Goal: Information Seeking & Learning: Find specific fact

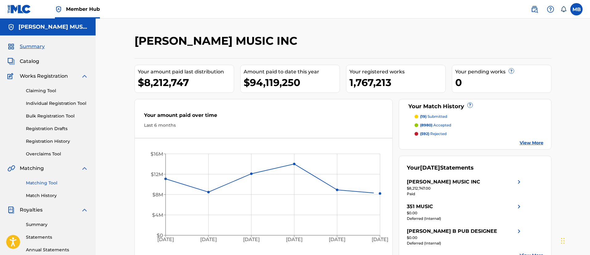
drag, startPoint x: 40, startPoint y: 183, endPoint x: 45, endPoint y: 180, distance: 6.0
click at [40, 183] on link "Matching Tool" at bounding box center [57, 183] width 62 height 6
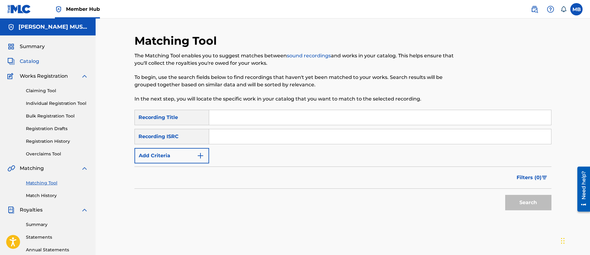
click at [33, 59] on span "Catalog" at bounding box center [29, 61] width 19 height 7
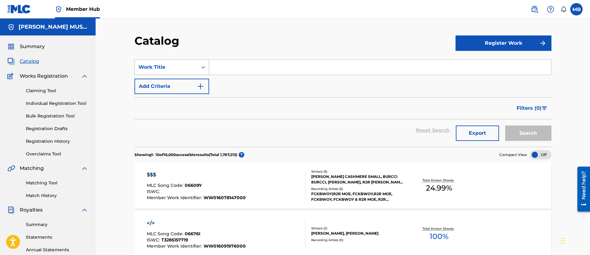
drag, startPoint x: 216, startPoint y: 56, endPoint x: 186, endPoint y: 65, distance: 31.3
click at [216, 56] on section "SearchWithCriteriac81b1ee0-3fb5-4e47-b223-95740daca3e9 Work Title Add Criteria …" at bounding box center [342, 99] width 417 height 95
click at [182, 65] on div "Work Title" at bounding box center [165, 66] width 55 height 7
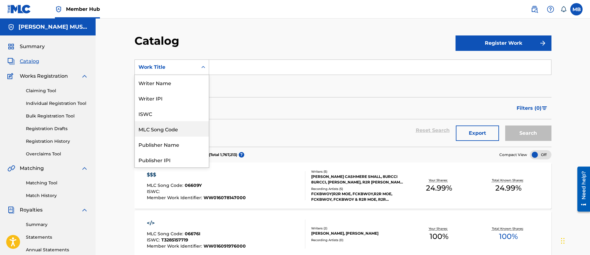
click at [171, 131] on div "MLC Song Code" at bounding box center [172, 128] width 74 height 15
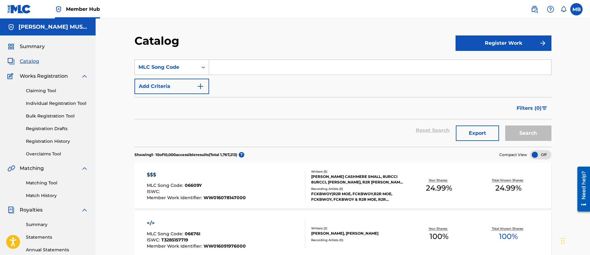
click at [241, 73] on input "Search Form" at bounding box center [380, 67] width 342 height 15
paste input "B1525W"
type input "B1525W"
click at [505, 125] on button "Search" at bounding box center [528, 132] width 46 height 15
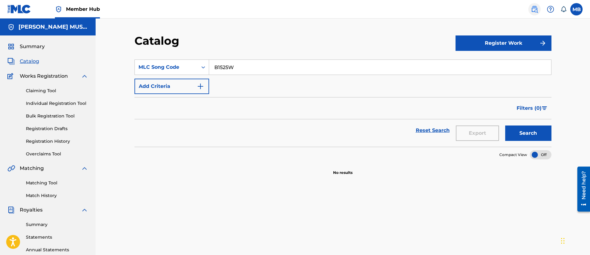
click at [531, 11] on img at bounding box center [533, 9] width 7 height 7
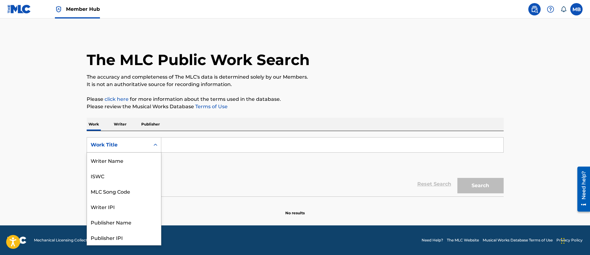
click at [115, 147] on div "Work Title" at bounding box center [118, 144] width 55 height 7
click at [124, 157] on div "MLC Song Code" at bounding box center [124, 160] width 74 height 15
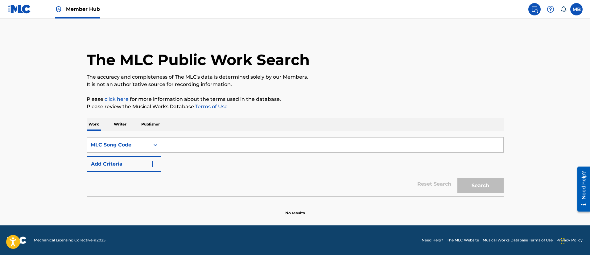
click at [219, 136] on div "SearchWithCriteria33d8c0ba-0923-4139-ad8d-e8f49ce9c988 MLC Song Code Add Criter…" at bounding box center [295, 163] width 417 height 65
click at [218, 142] on input "Search Form" at bounding box center [332, 144] width 342 height 15
paste input "B1525W"
type input "B1525W"
click at [457, 178] on button "Search" at bounding box center [480, 185] width 46 height 15
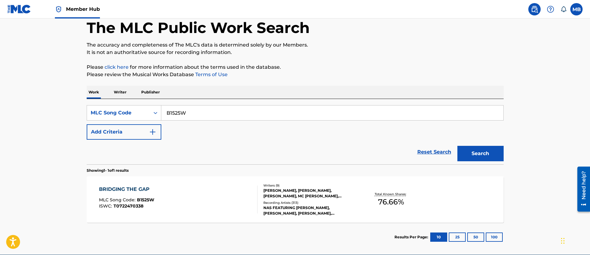
scroll to position [46, 0]
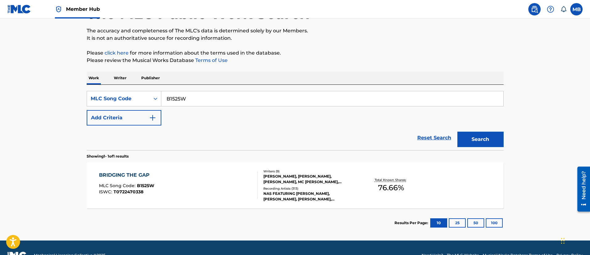
click at [210, 199] on div "BRIDGING THE GAP MLC Song Code : B1525W ISWC : T0722470338" at bounding box center [178, 185] width 158 height 28
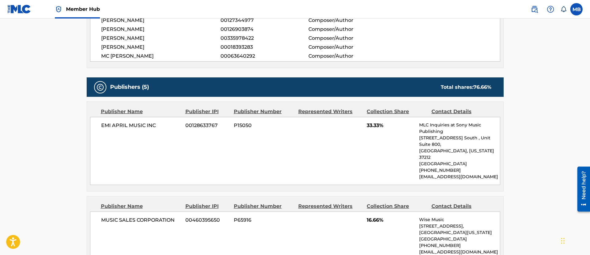
scroll to position [46, 0]
